Goal: Information Seeking & Learning: Find specific fact

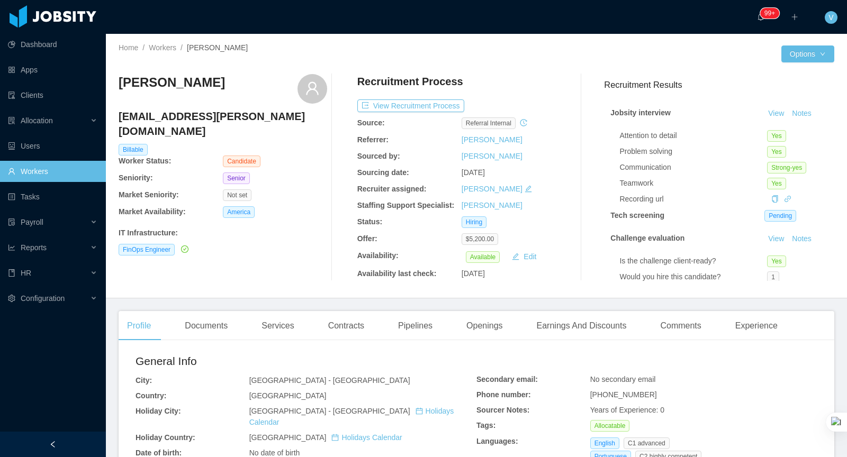
scroll to position [193, 0]
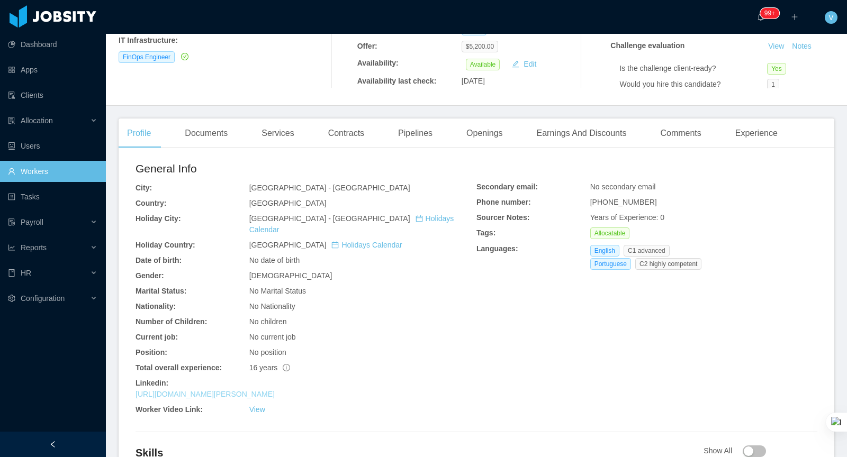
drag, startPoint x: 253, startPoint y: 371, endPoint x: 253, endPoint y: 380, distance: 9.0
click at [253, 378] on div "Linkedin:" at bounding box center [305, 383] width 341 height 11
drag, startPoint x: 253, startPoint y: 380, endPoint x: 262, endPoint y: 383, distance: 9.2
click at [253, 390] on link "[URL][DOMAIN_NAME][PERSON_NAME]" at bounding box center [204, 394] width 139 height 8
click at [72, 169] on link "Workers" at bounding box center [52, 171] width 89 height 21
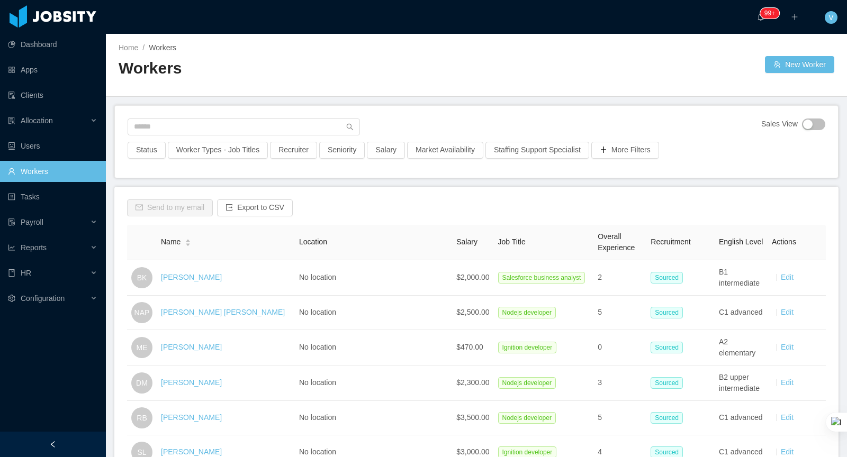
click at [220, 90] on div "Home / Workers / Workers New Worker" at bounding box center [476, 65] width 741 height 63
click at [197, 129] on input "text" at bounding box center [244, 127] width 232 height 17
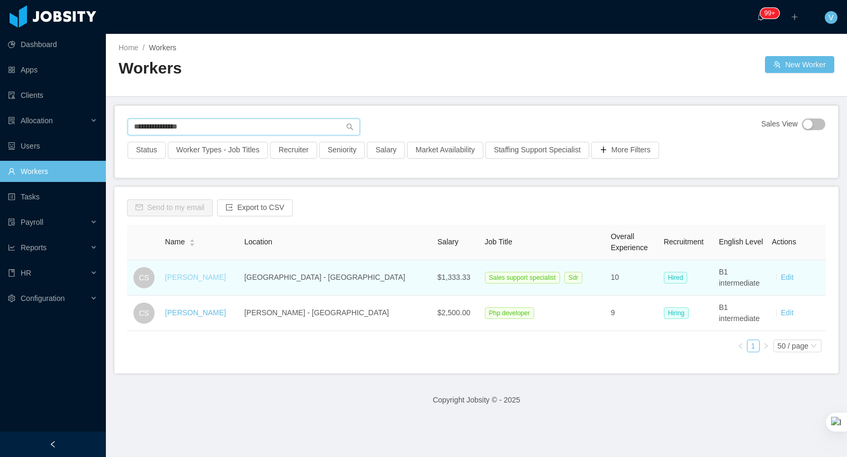
type input "**********"
click at [205, 274] on link "[PERSON_NAME]" at bounding box center [195, 277] width 61 height 8
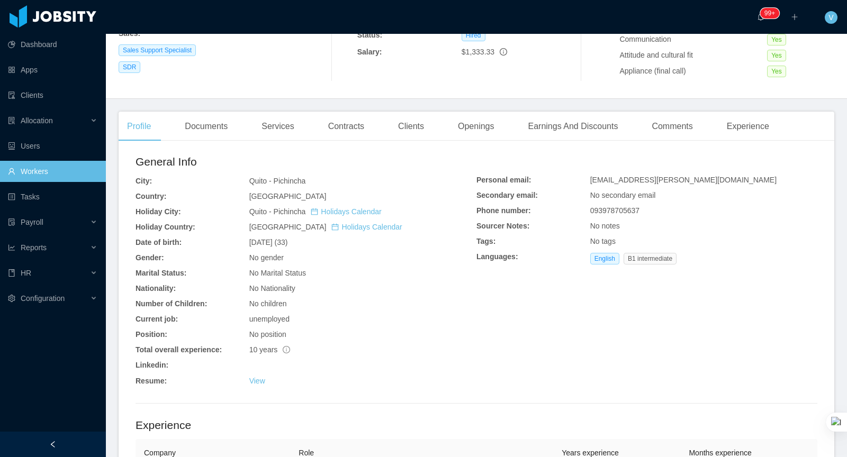
scroll to position [202, 0]
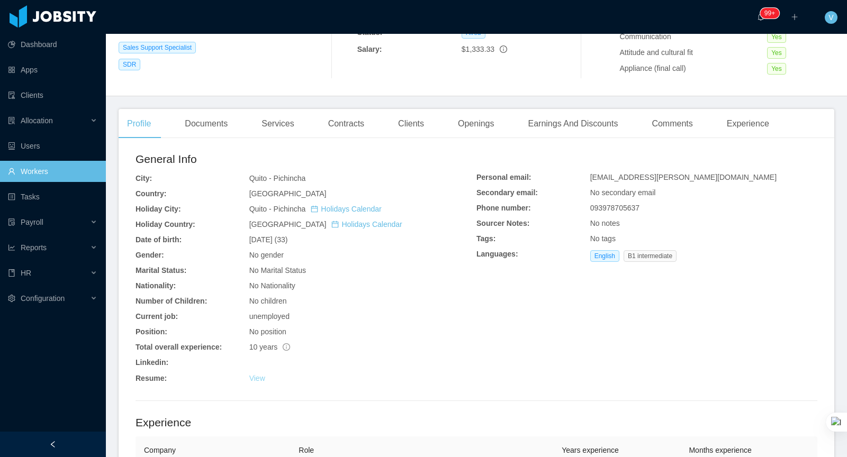
click at [257, 379] on link "View" at bounding box center [257, 378] width 16 height 8
